Goal: Transaction & Acquisition: Download file/media

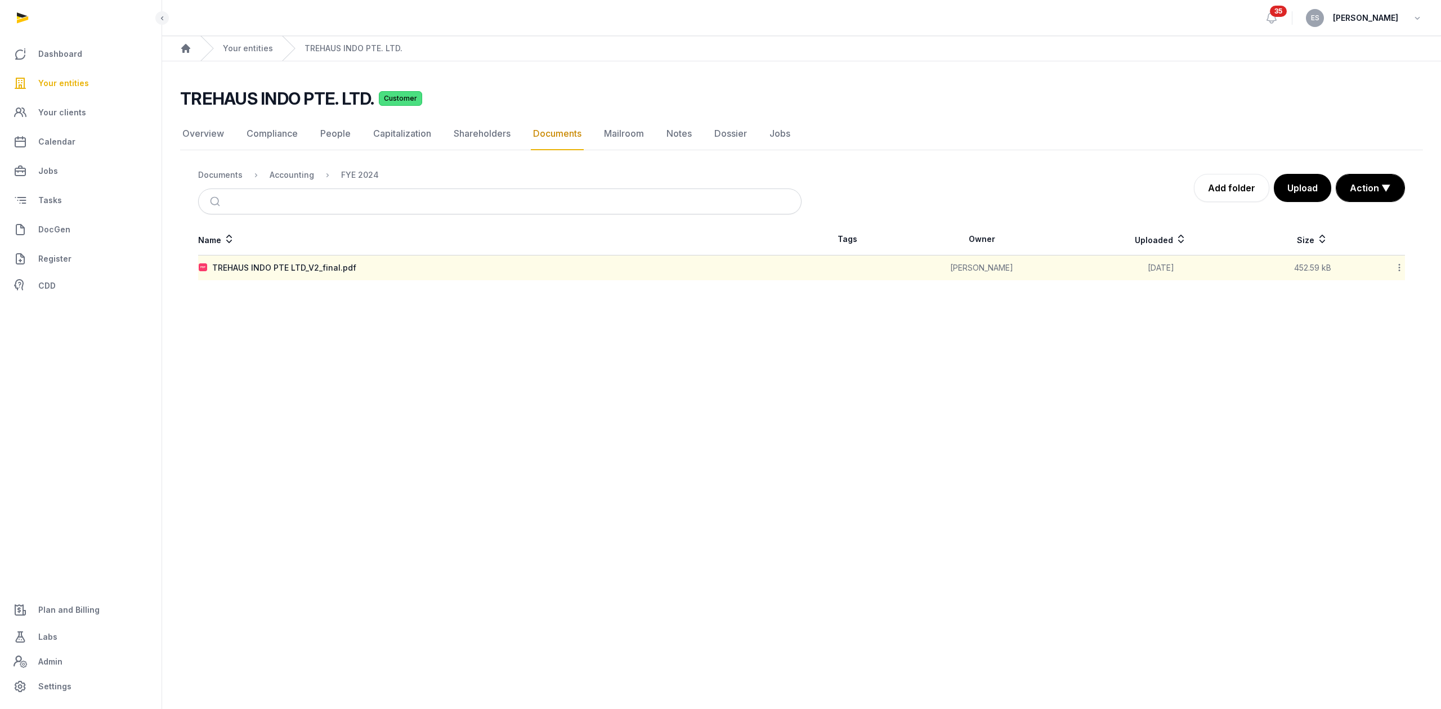
click at [257, 39] on div "Your entities" at bounding box center [236, 48] width 73 height 25
click at [244, 55] on div "Your entities" at bounding box center [236, 48] width 73 height 25
click at [243, 48] on link "Your entities" at bounding box center [248, 48] width 50 height 11
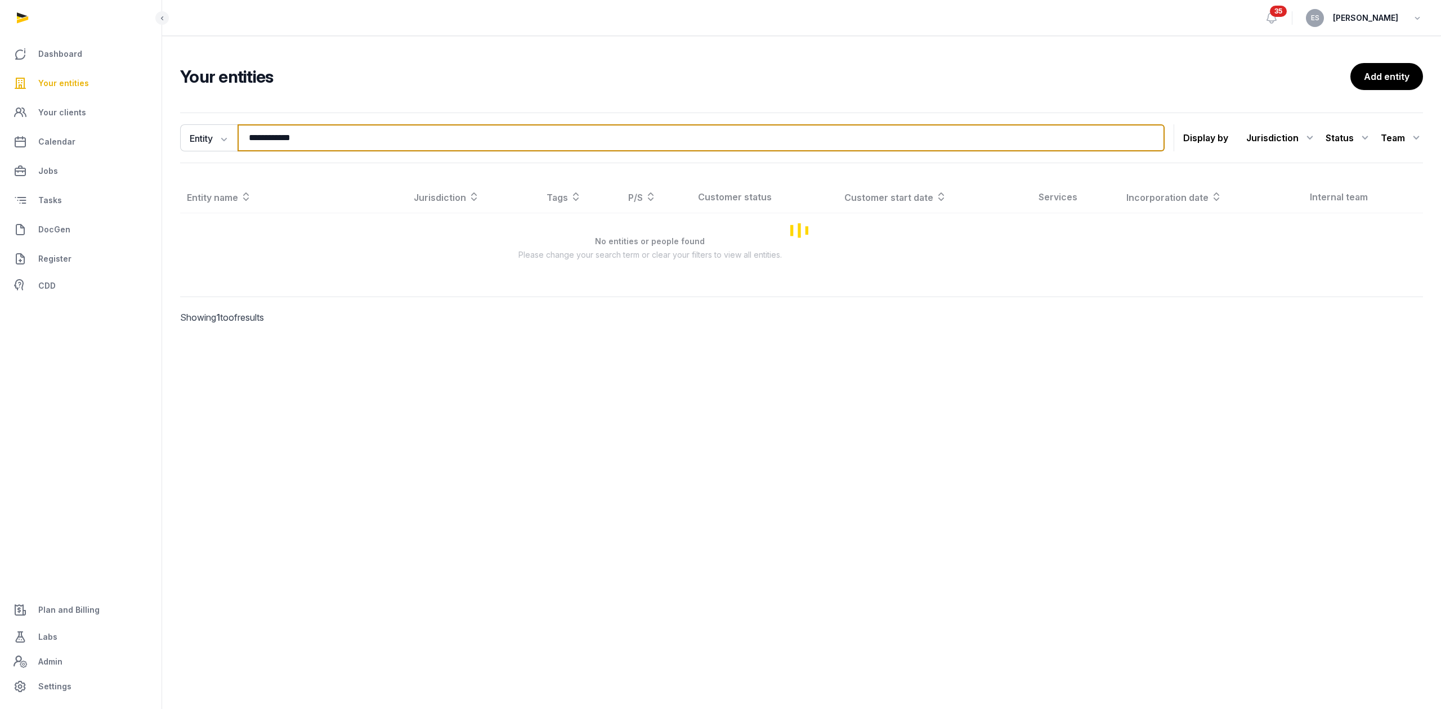
drag, startPoint x: 314, startPoint y: 137, endPoint x: 169, endPoint y: 143, distance: 144.2
click at [177, 145] on div "**********" at bounding box center [801, 234] width 1279 height 252
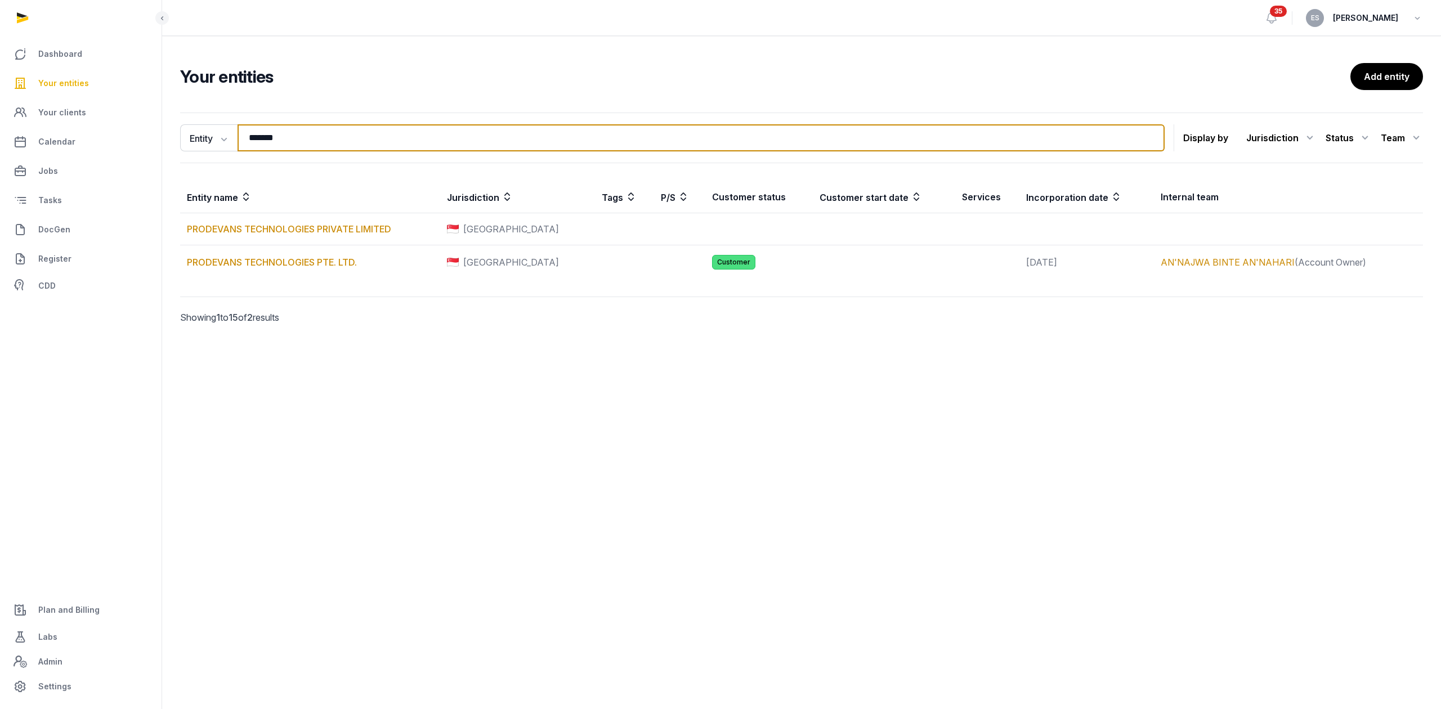
type input "*******"
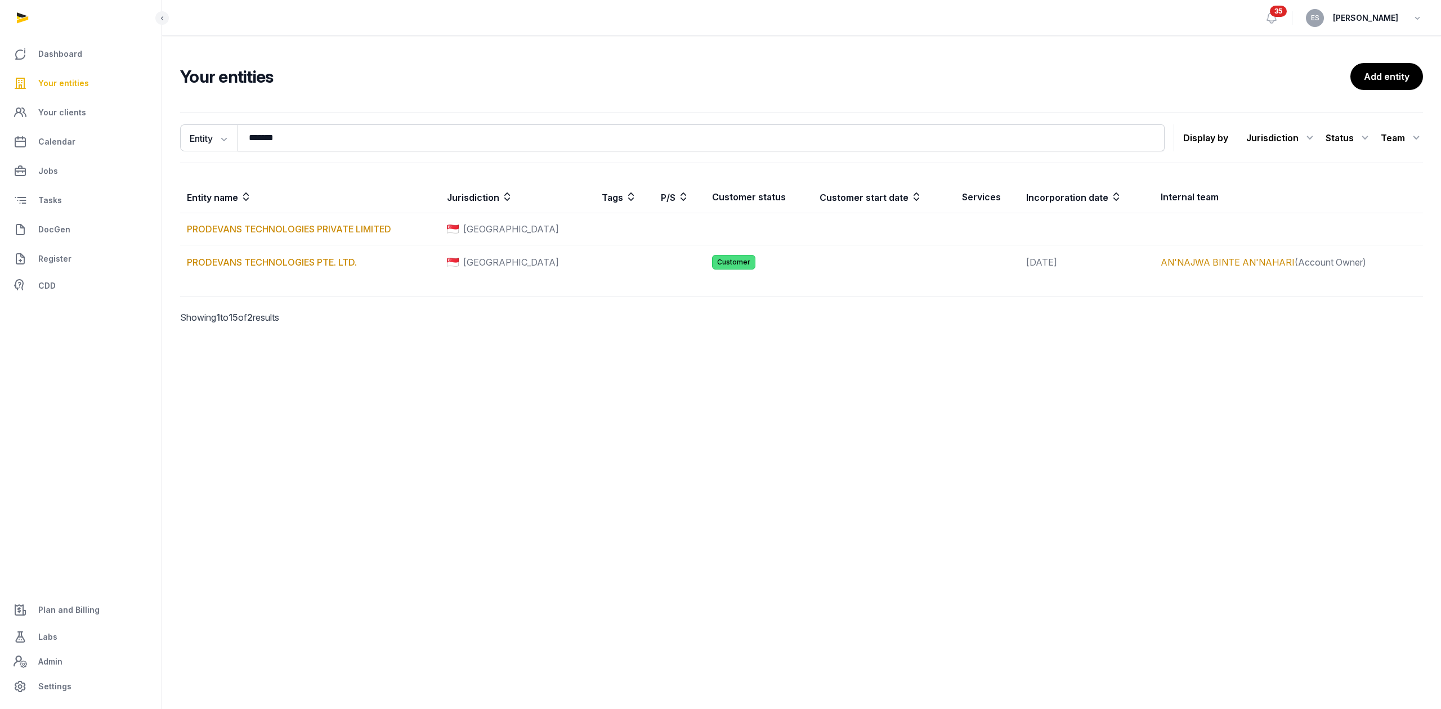
click at [338, 343] on div "Entity Entity People Tags Services ******* Search Display by Jurisdiction All j…" at bounding box center [801, 234] width 1279 height 252
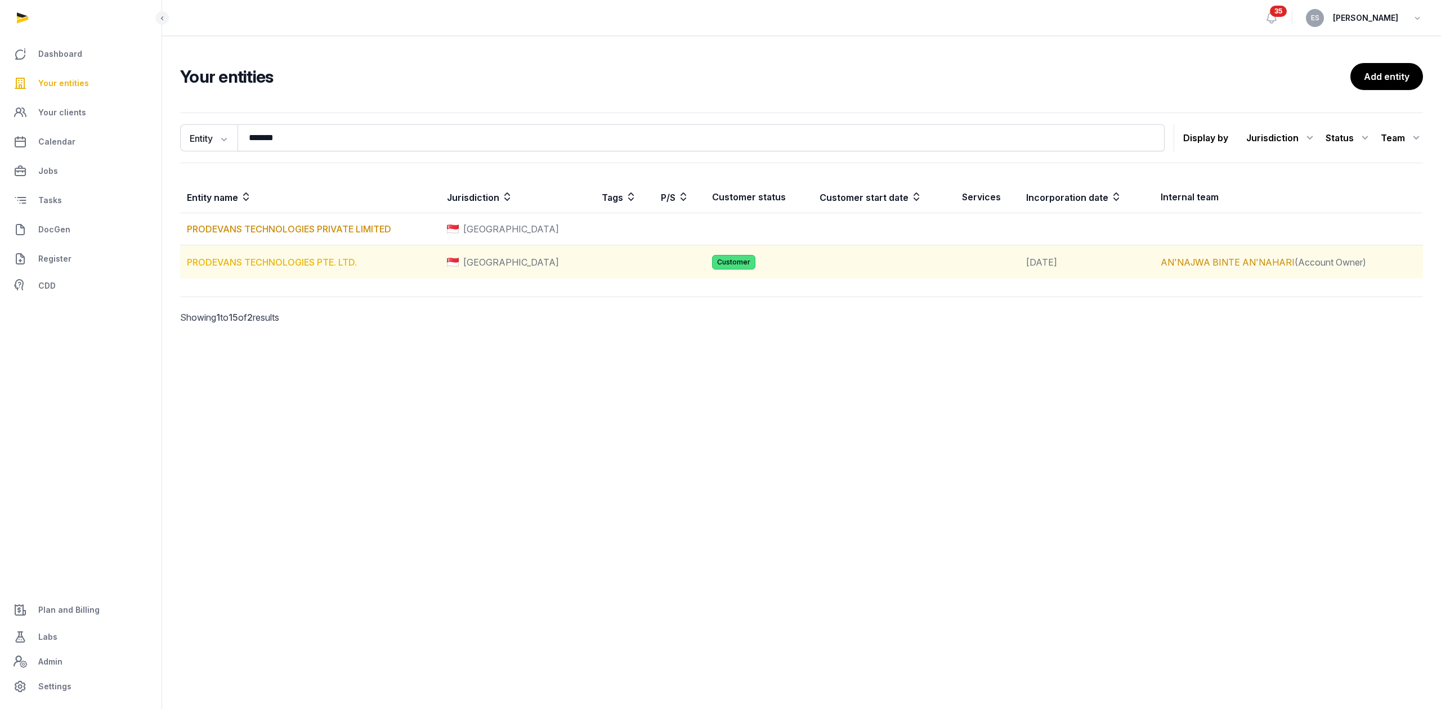
click at [324, 263] on link "PRODEVANS TECHNOLOGIES PTE. LTD." at bounding box center [272, 262] width 170 height 11
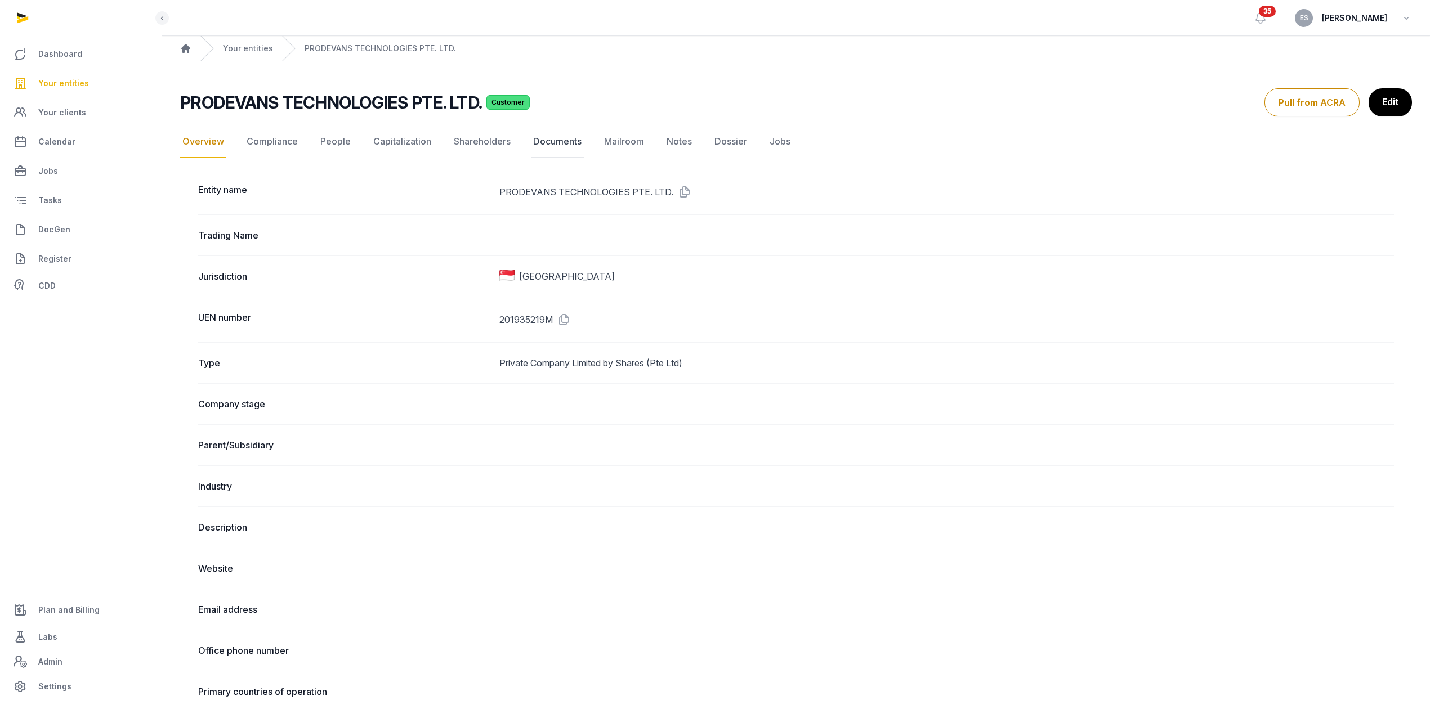
click at [563, 140] on link "Documents" at bounding box center [557, 142] width 53 height 33
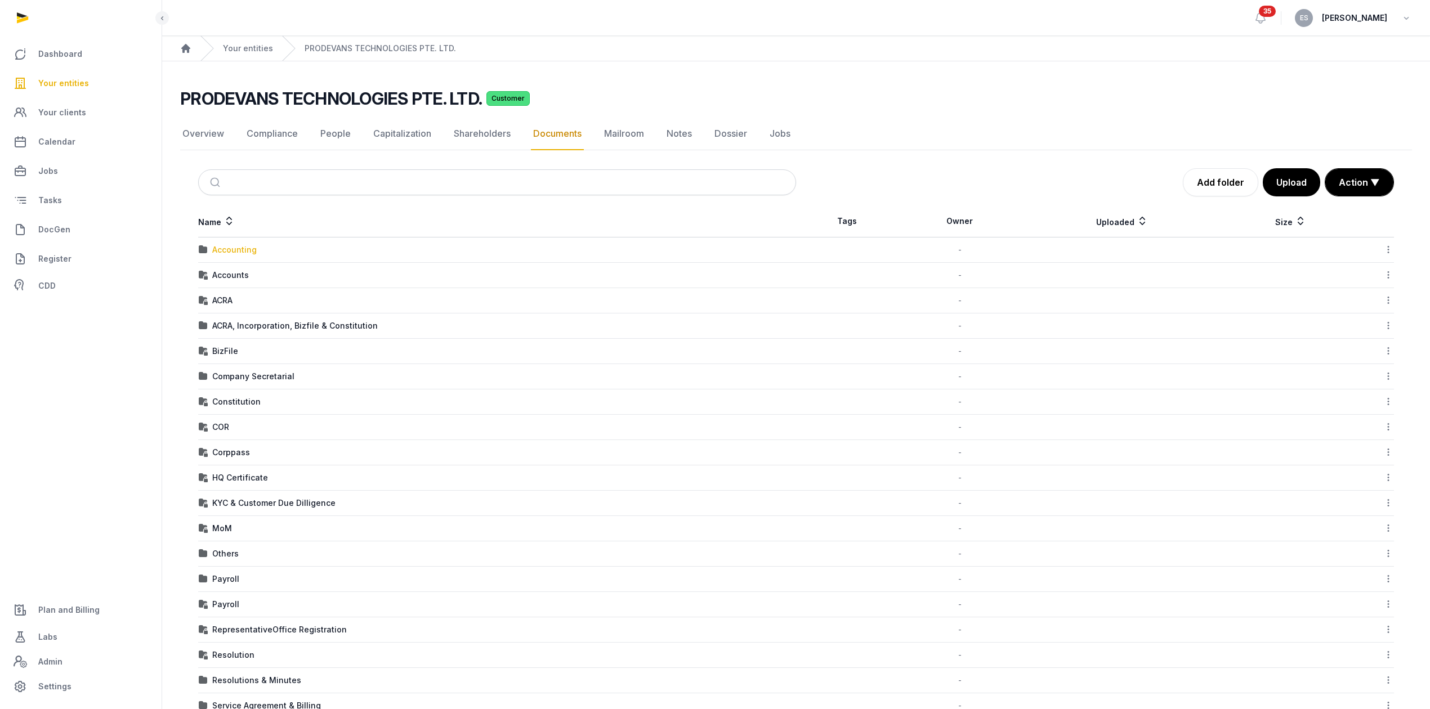
click at [251, 250] on div "Accounting" at bounding box center [234, 249] width 44 height 11
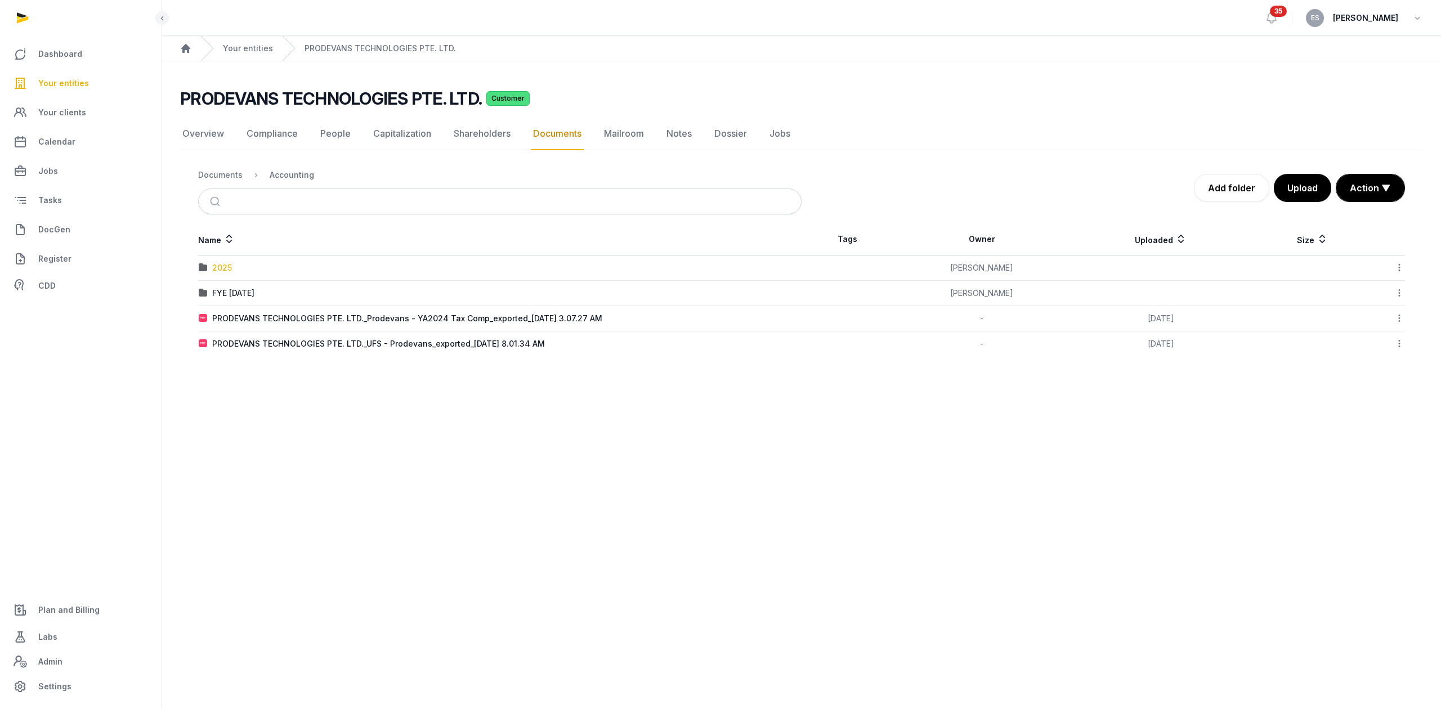
click at [222, 263] on div "2025" at bounding box center [222, 267] width 20 height 11
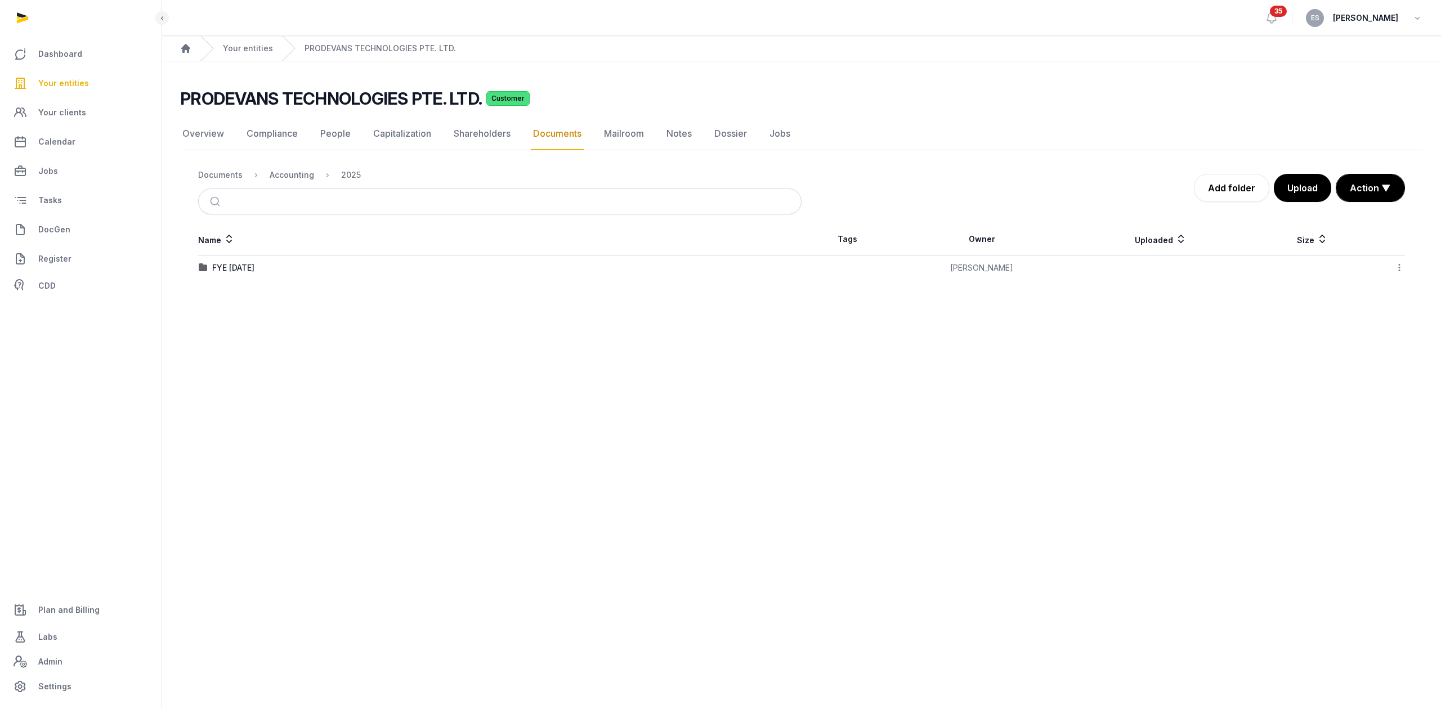
click at [271, 272] on div "FYE [DATE]" at bounding box center [500, 267] width 602 height 11
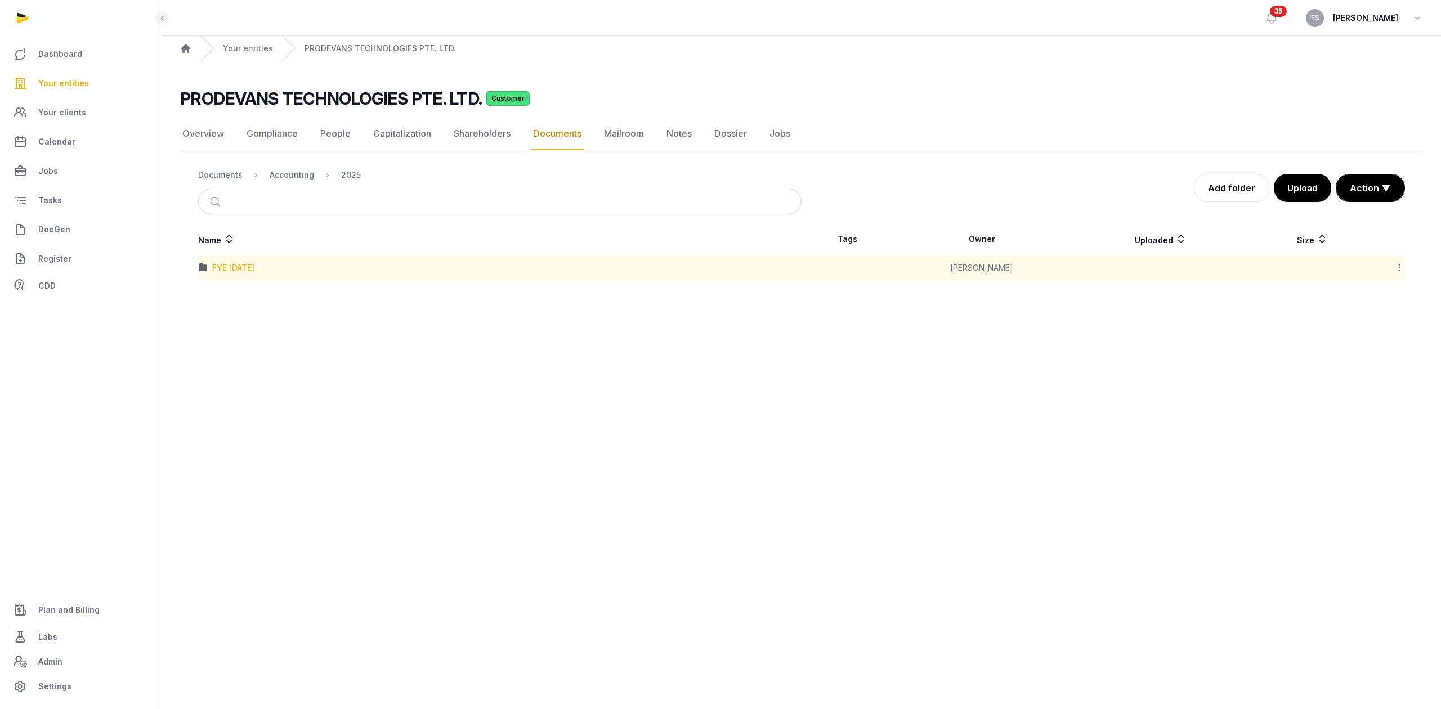
click at [254, 269] on div "FYE [DATE]" at bounding box center [233, 267] width 42 height 11
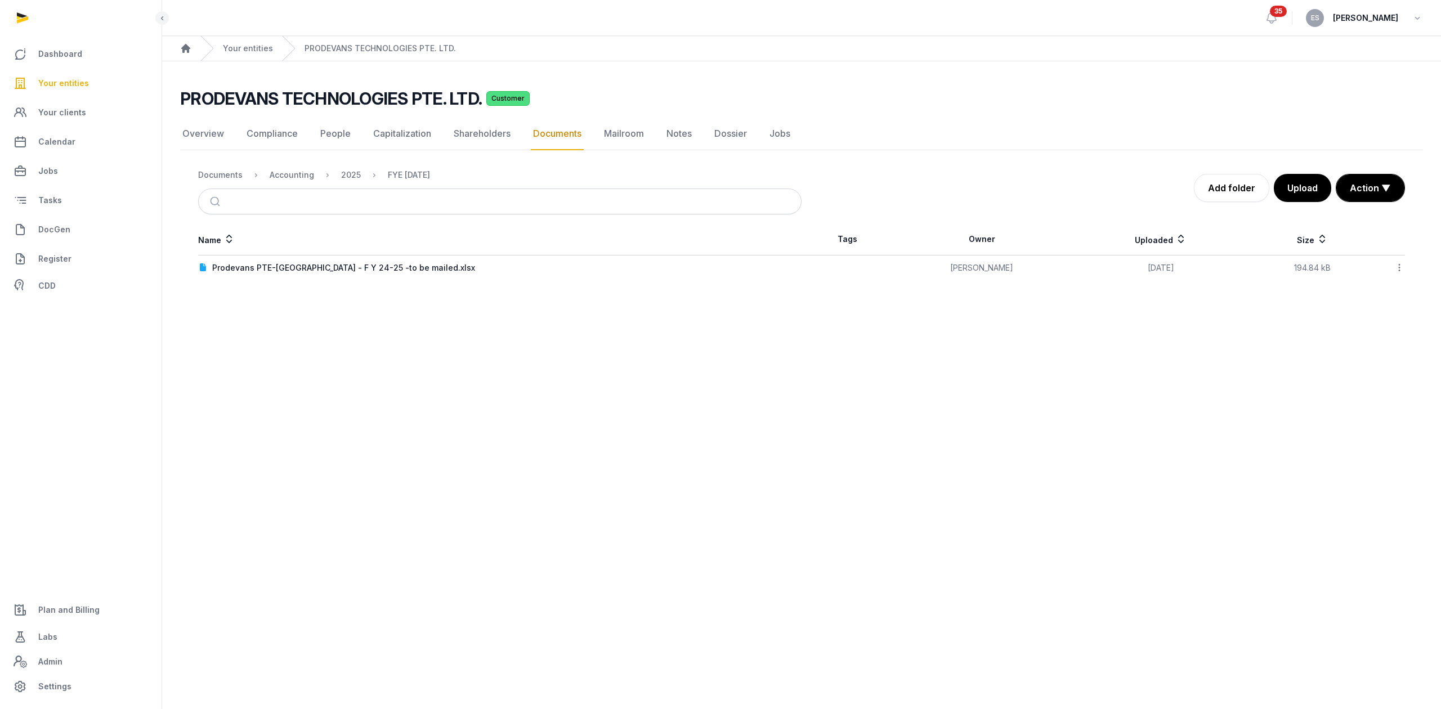
click at [533, 134] on link "Documents" at bounding box center [557, 134] width 53 height 33
click at [339, 50] on link "PRODEVANS TECHNOLOGIES PTE. LTD." at bounding box center [380, 48] width 151 height 11
click at [296, 175] on div "Accounting" at bounding box center [292, 174] width 44 height 11
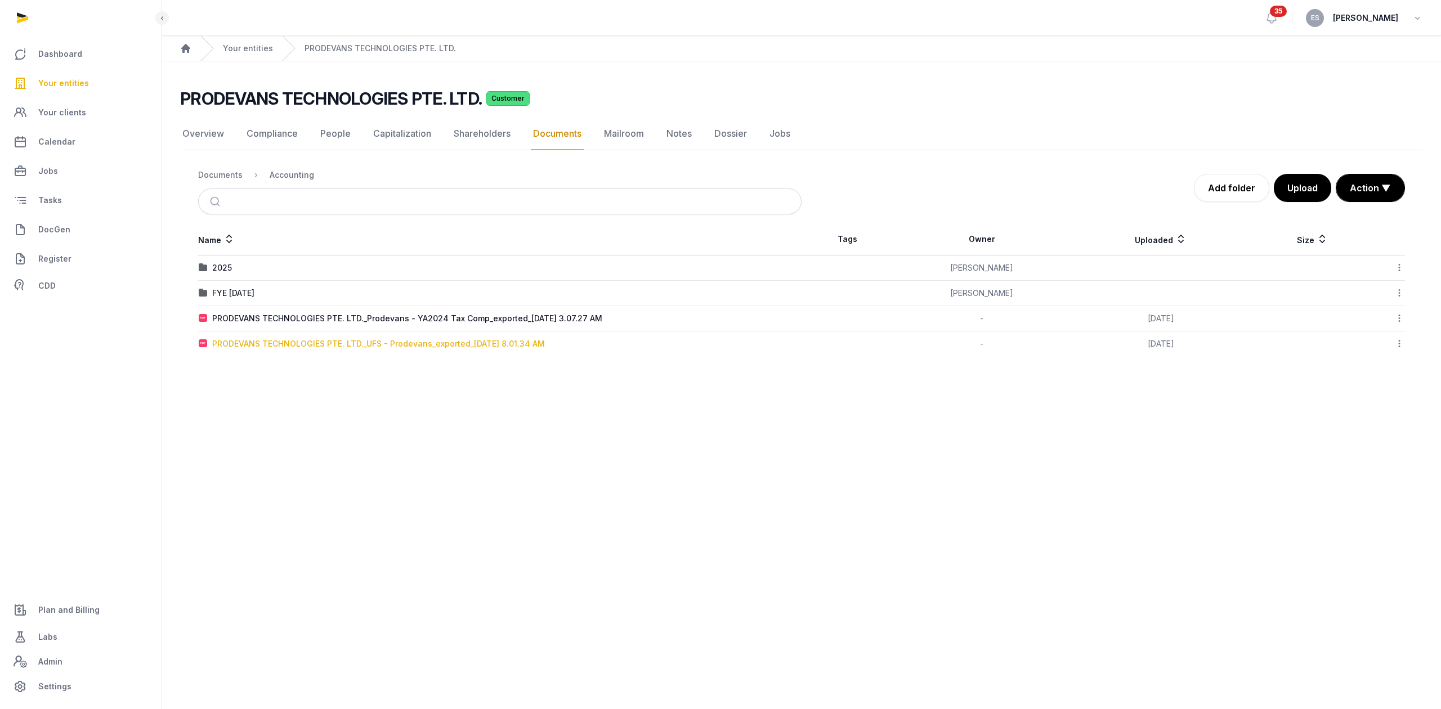
click at [302, 340] on div "PRODEVANS TECHNOLOGIES PTE. LTD._UFS - Prodevans_exported_[DATE] 8.01.34 AM" at bounding box center [378, 343] width 333 height 11
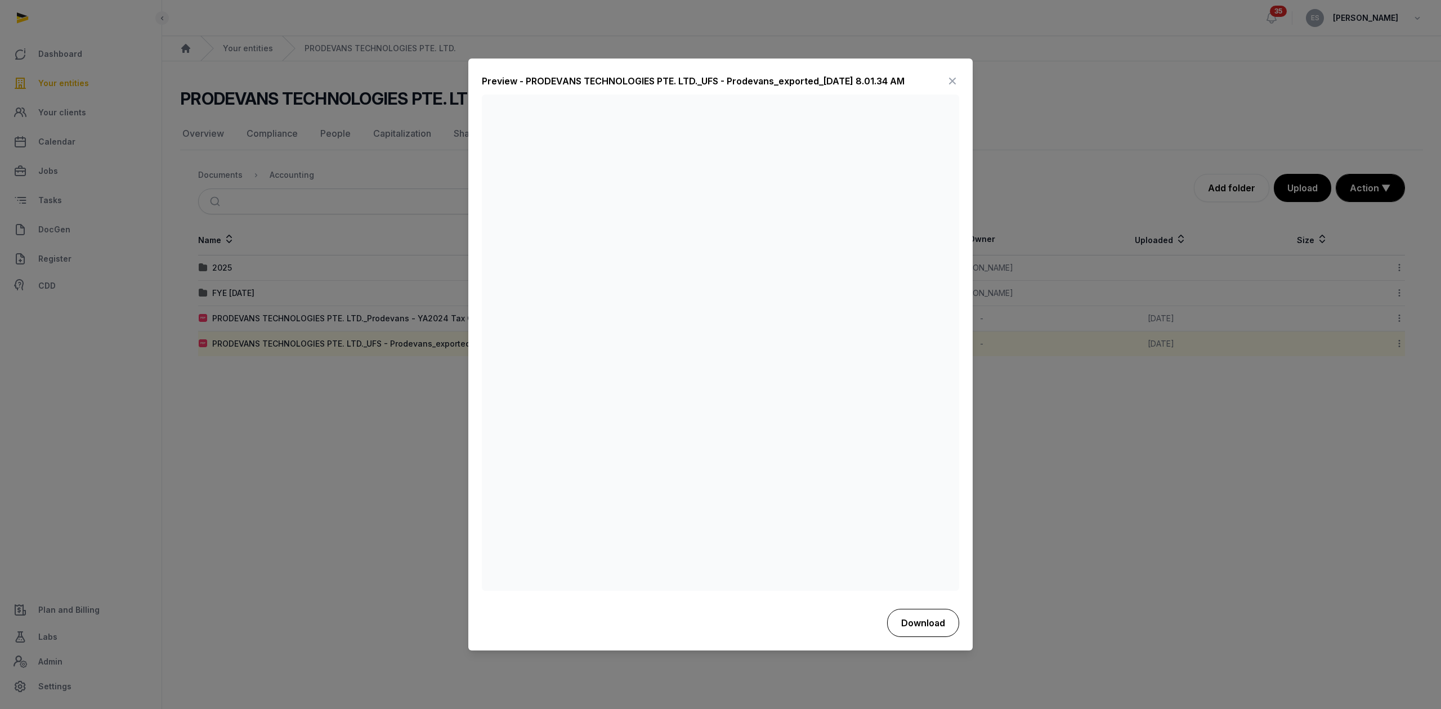
click at [933, 618] on button "Download" at bounding box center [923, 623] width 72 height 28
